Goal: Transaction & Acquisition: Register for event/course

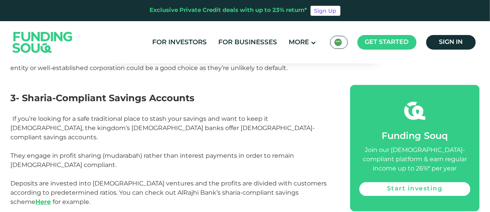
scroll to position [827, 0]
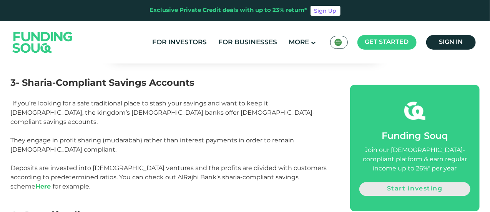
click at [421, 188] on link "Start investing" at bounding box center [414, 189] width 111 height 14
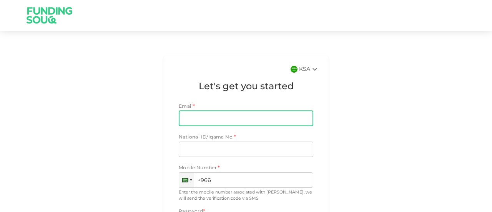
click at [225, 117] on input "Email" at bounding box center [242, 118] width 126 height 15
type input "[PERSON_NAME][EMAIL_ADDRESS][DOMAIN_NAME]"
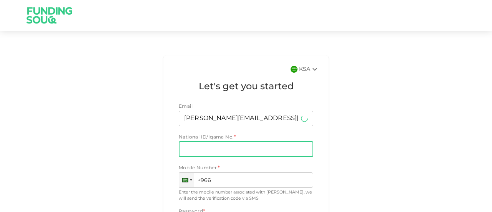
click at [214, 148] on input "National ID/Iqama No." at bounding box center [246, 148] width 134 height 15
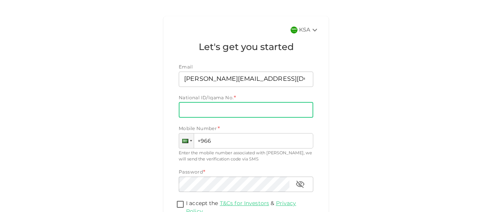
scroll to position [36, 0]
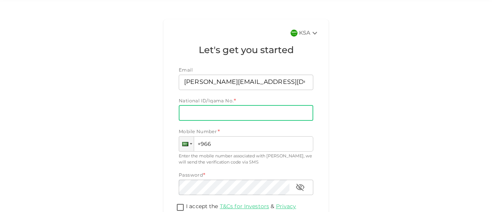
click at [224, 116] on input "National ID/Iqama No." at bounding box center [246, 112] width 134 height 15
type input "2552625226"
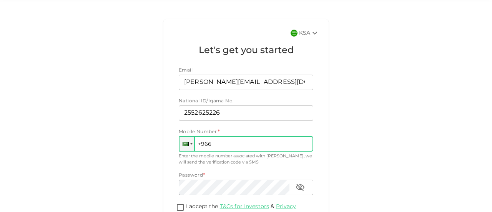
click at [250, 148] on input "+966" at bounding box center [246, 143] width 134 height 15
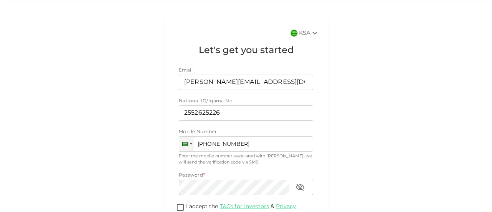
type input "[PHONE_NUMBER]"
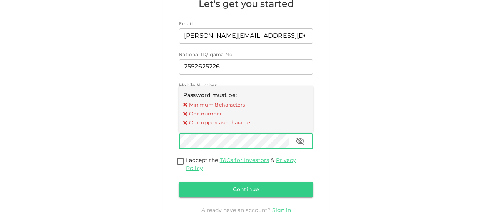
scroll to position [101, 0]
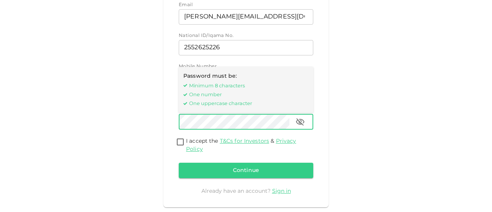
click at [298, 123] on icon "button" at bounding box center [300, 121] width 8 height 7
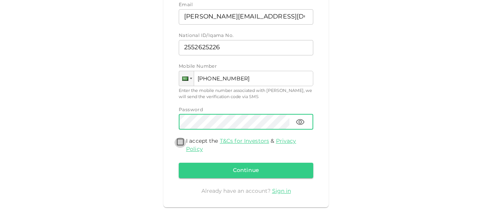
click at [180, 142] on input "I accept the T&Cs for Investors & Privacy Policy" at bounding box center [180, 142] width 12 height 10
checkbox input "true"
click at [233, 172] on button "Continue" at bounding box center [246, 170] width 134 height 15
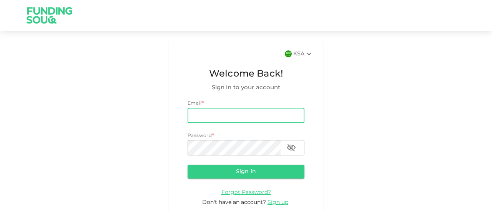
click at [209, 116] on input "email" at bounding box center [245, 115] width 117 height 15
type input "[PERSON_NAME][EMAIL_ADDRESS][DOMAIN_NAME]"
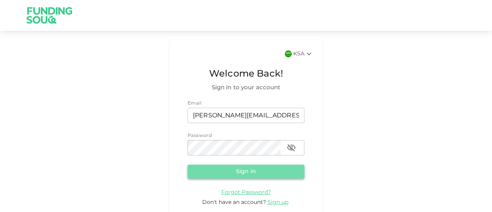
click at [243, 175] on button "Sign in" at bounding box center [245, 171] width 117 height 14
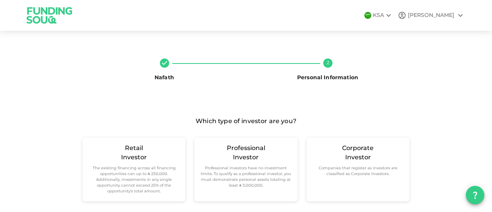
click at [367, 46] on div "Nafath 2 Personal Information Which type of investor are you? Retail Investor T…" at bounding box center [246, 133] width 492 height 186
